Goal: Transaction & Acquisition: Obtain resource

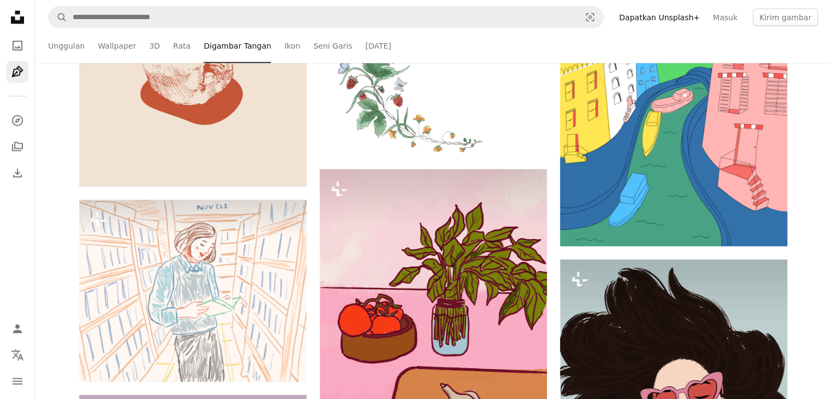
scroll to position [22974, 0]
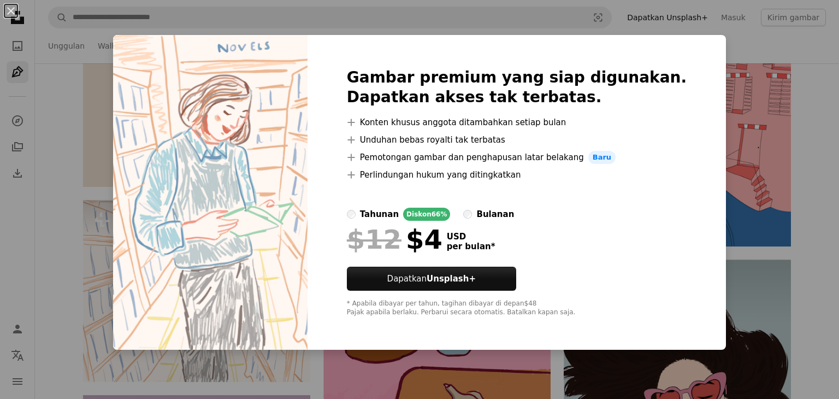
click at [813, 143] on div "An X shape Gambar premium yang siap digunakan. Dapatkan akses tak terbatas. A p…" at bounding box center [419, 199] width 839 height 399
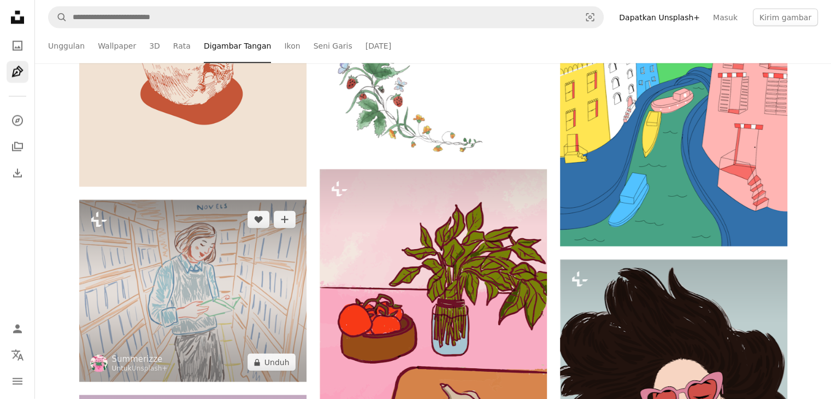
click at [221, 306] on img at bounding box center [192, 291] width 227 height 182
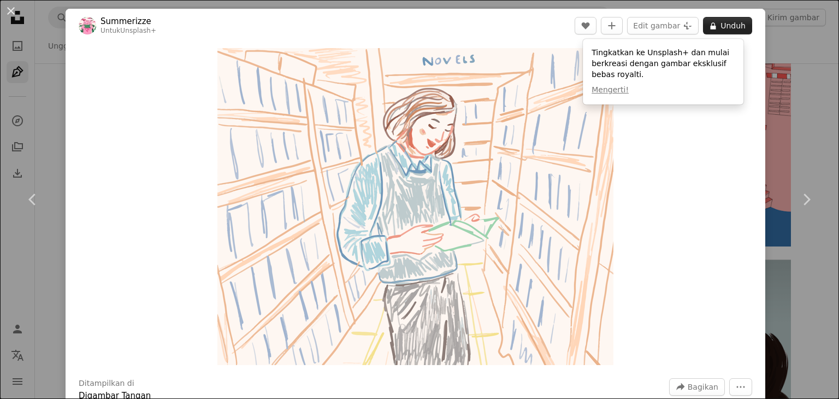
click at [721, 18] on button "A lock Unduh" at bounding box center [727, 25] width 49 height 17
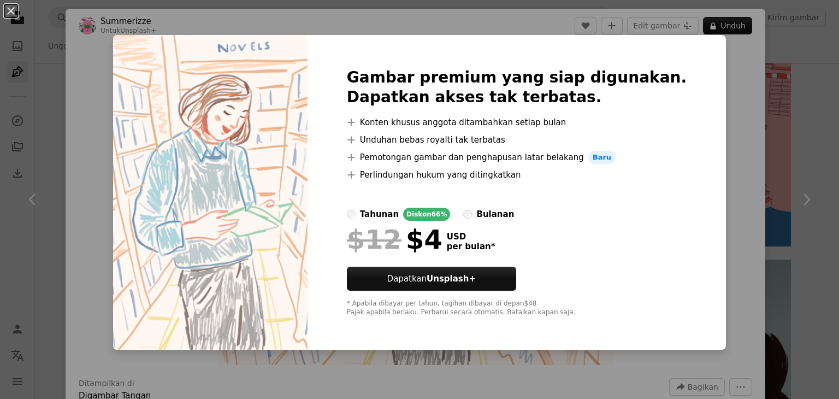
click at [747, 80] on div "An X shape Gambar premium yang siap digunakan. Dapatkan akses tak terbatas. A p…" at bounding box center [419, 199] width 839 height 399
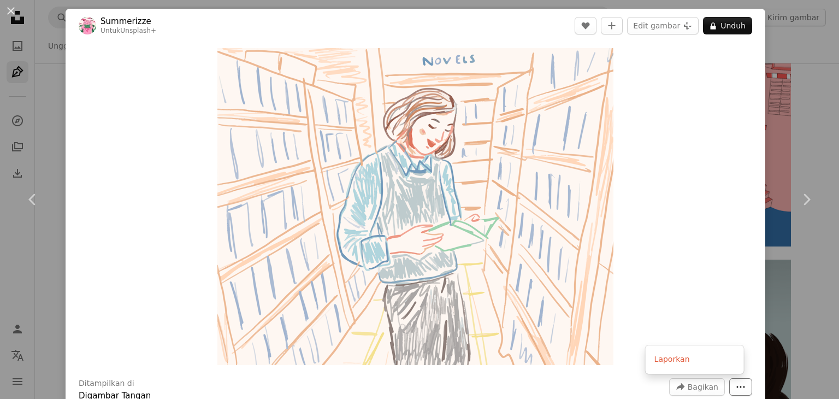
click at [736, 387] on icon "More Actions" at bounding box center [741, 387] width 10 height 10
click at [721, 29] on button "A lock Unduh" at bounding box center [727, 25] width 49 height 17
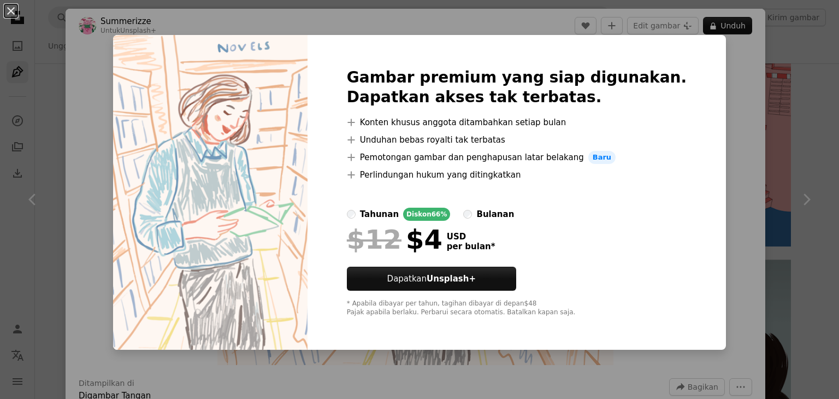
click at [818, 66] on div "An X shape Gambar premium yang siap digunakan. Dapatkan akses tak terbatas. A p…" at bounding box center [419, 199] width 839 height 399
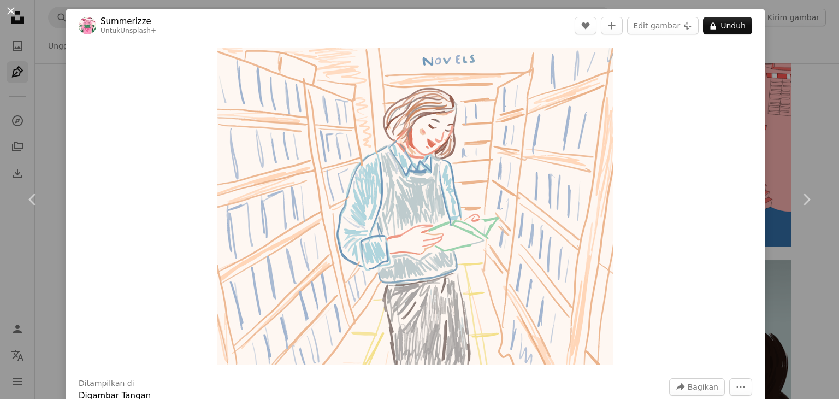
click at [5, 13] on button "An X shape" at bounding box center [10, 10] width 13 height 13
